Goal: Check status: Check status

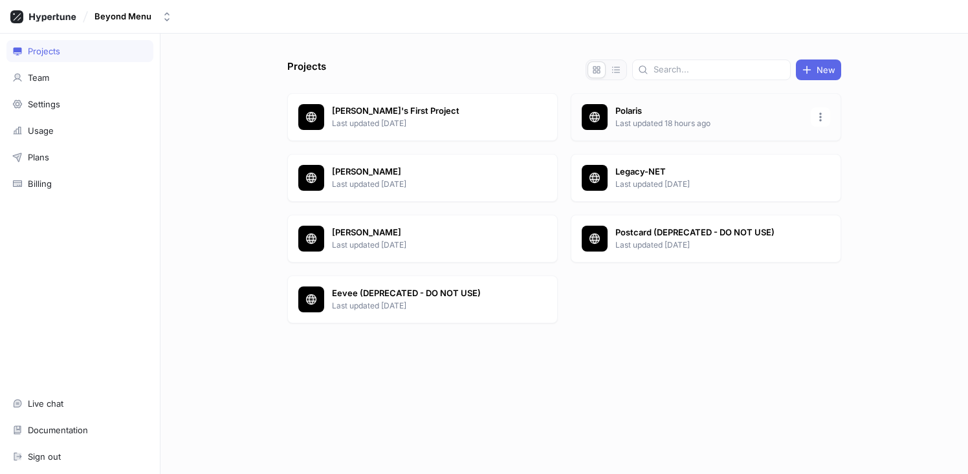
click at [657, 118] on p "Last updated 18 hours ago" at bounding box center [709, 124] width 188 height 12
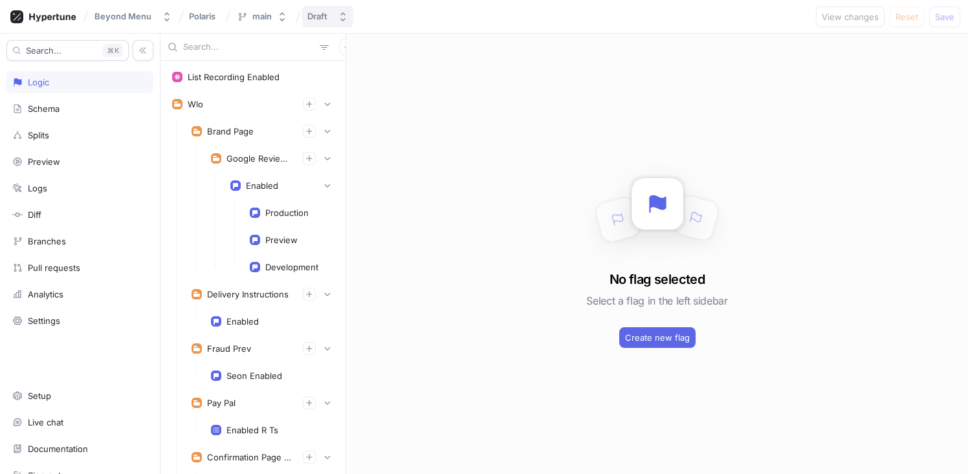
click at [331, 17] on div "Draft" at bounding box center [319, 16] width 25 height 11
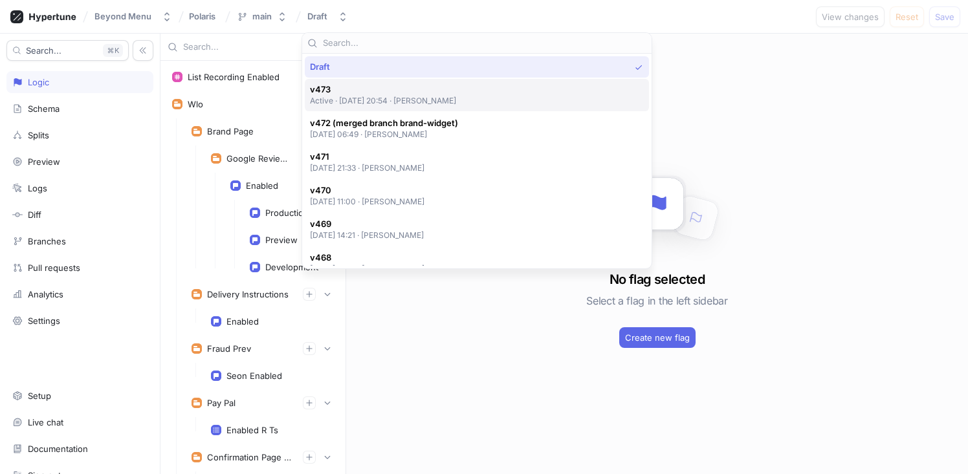
click at [437, 102] on p "Active ‧ [DATE] 20:54 ‧ [PERSON_NAME]" at bounding box center [383, 100] width 147 height 11
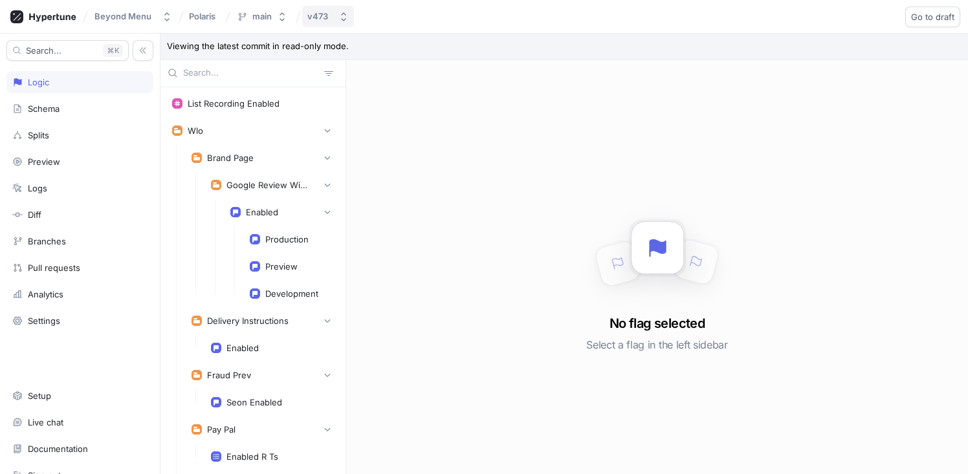
click at [336, 25] on button "v473" at bounding box center [328, 16] width 52 height 21
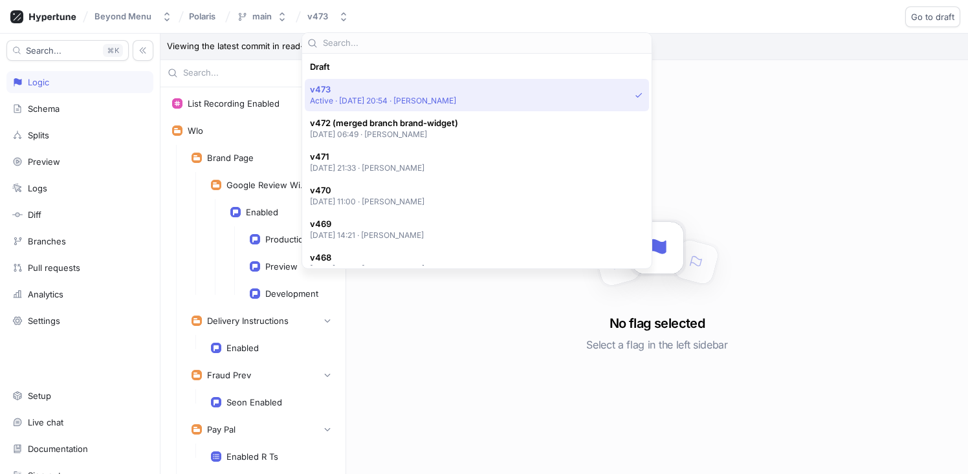
scroll to position [23, 0]
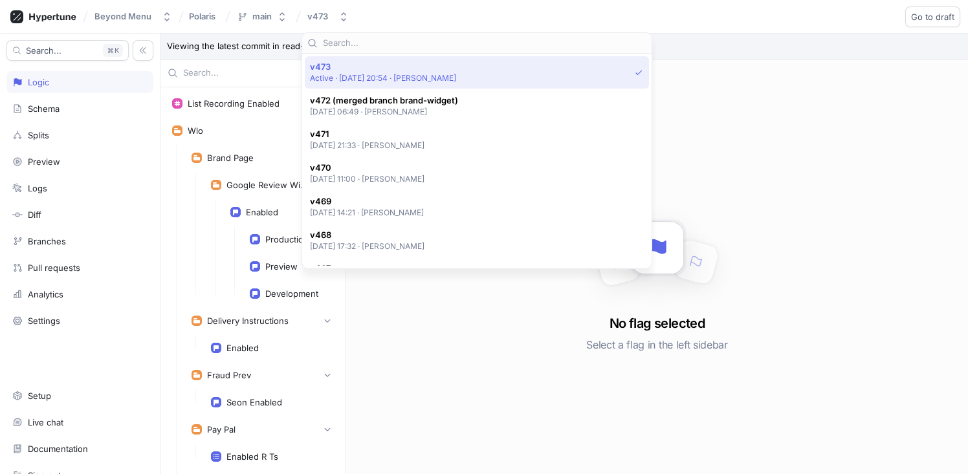
click at [475, 17] on div "Beyond Menu Polaris main v473 Go to draft Roll back" at bounding box center [484, 17] width 968 height 34
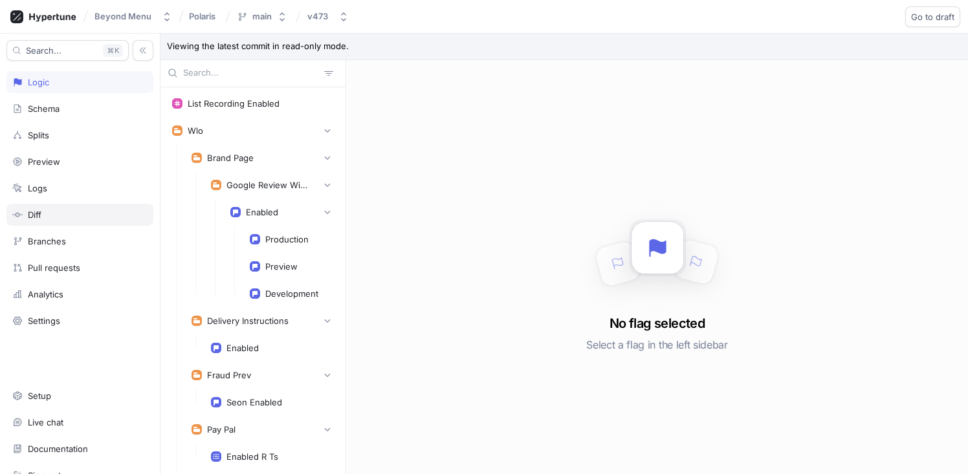
click at [74, 211] on div "Diff" at bounding box center [79, 215] width 135 height 10
